Goal: Information Seeking & Learning: Learn about a topic

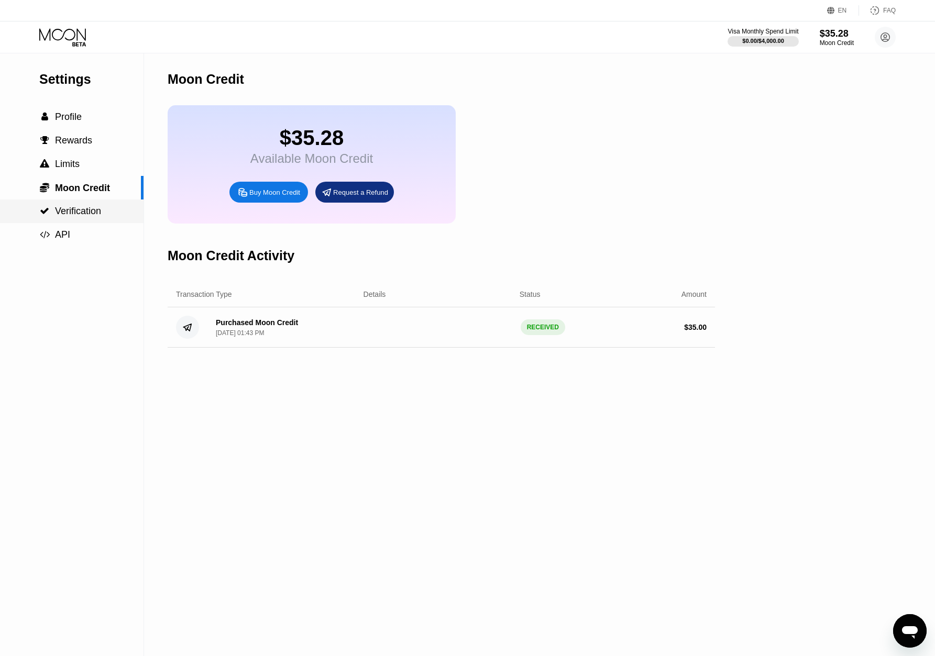
click at [76, 213] on span "Verification" at bounding box center [78, 211] width 46 height 10
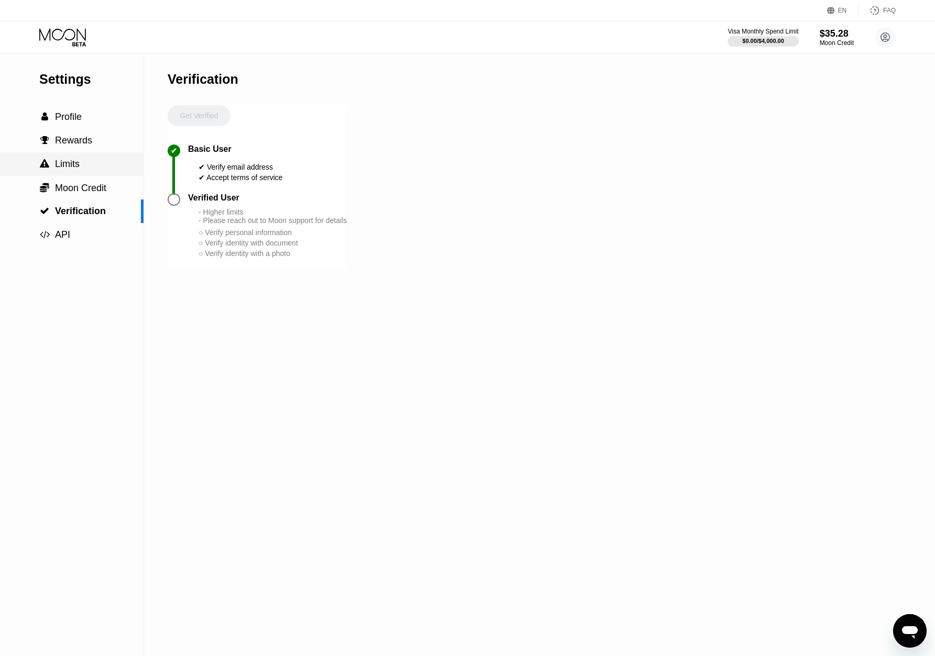
click at [79, 163] on span "Limits" at bounding box center [67, 164] width 25 height 10
